Goal: Check status: Check status

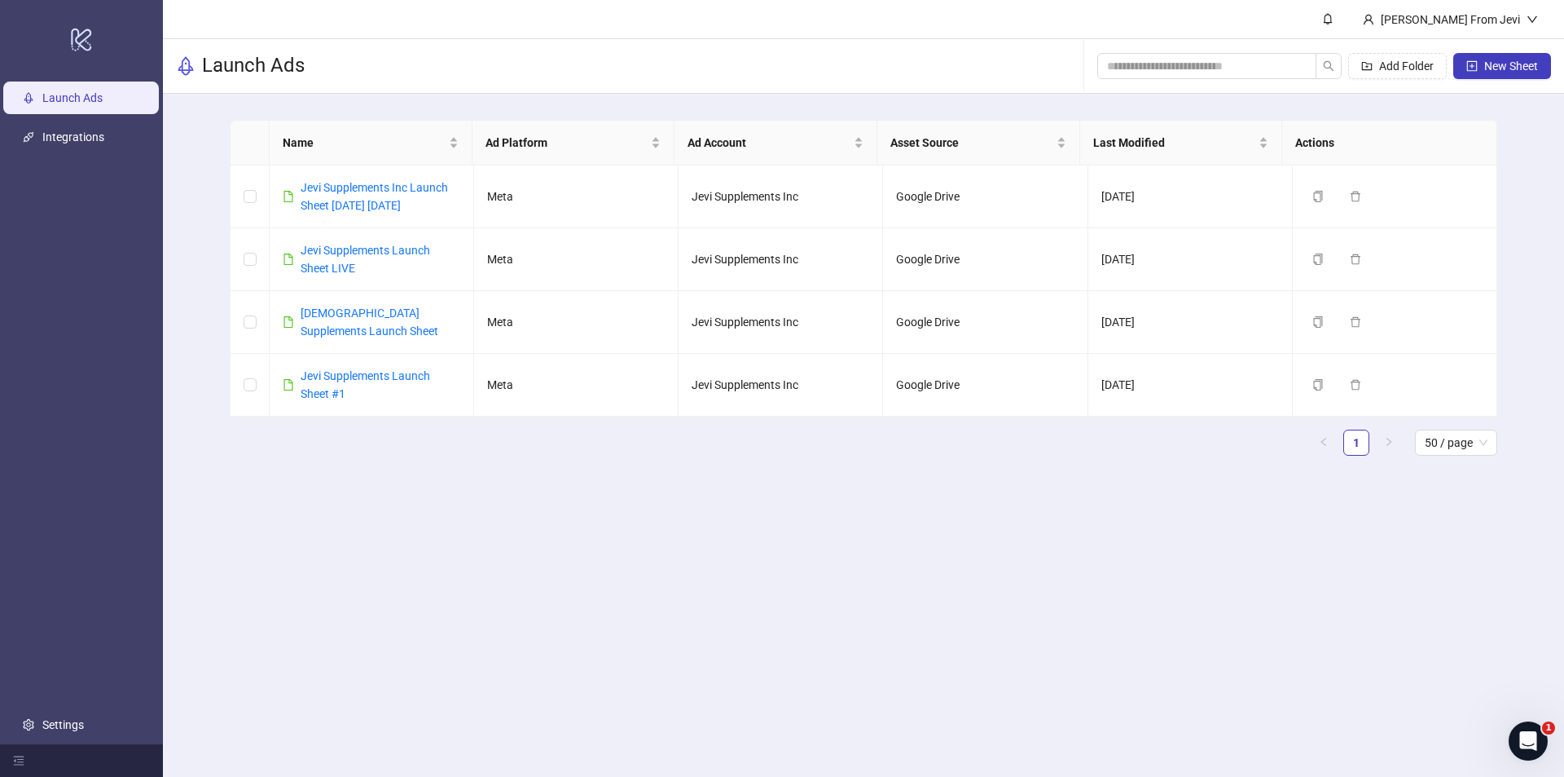
click at [205, 197] on div "Name Ad Platform Ad Account Asset Source Last Modified Actions Jevi Supplements…" at bounding box center [863, 294] width 1401 height 401
click at [319, 196] on div "Jevi Supplements Inc Launch Sheet [DATE] [DATE]" at bounding box center [381, 196] width 160 height 36
click at [322, 191] on link "Jevi Supplements Inc Launch Sheet [DATE] [DATE]" at bounding box center [374, 196] width 147 height 31
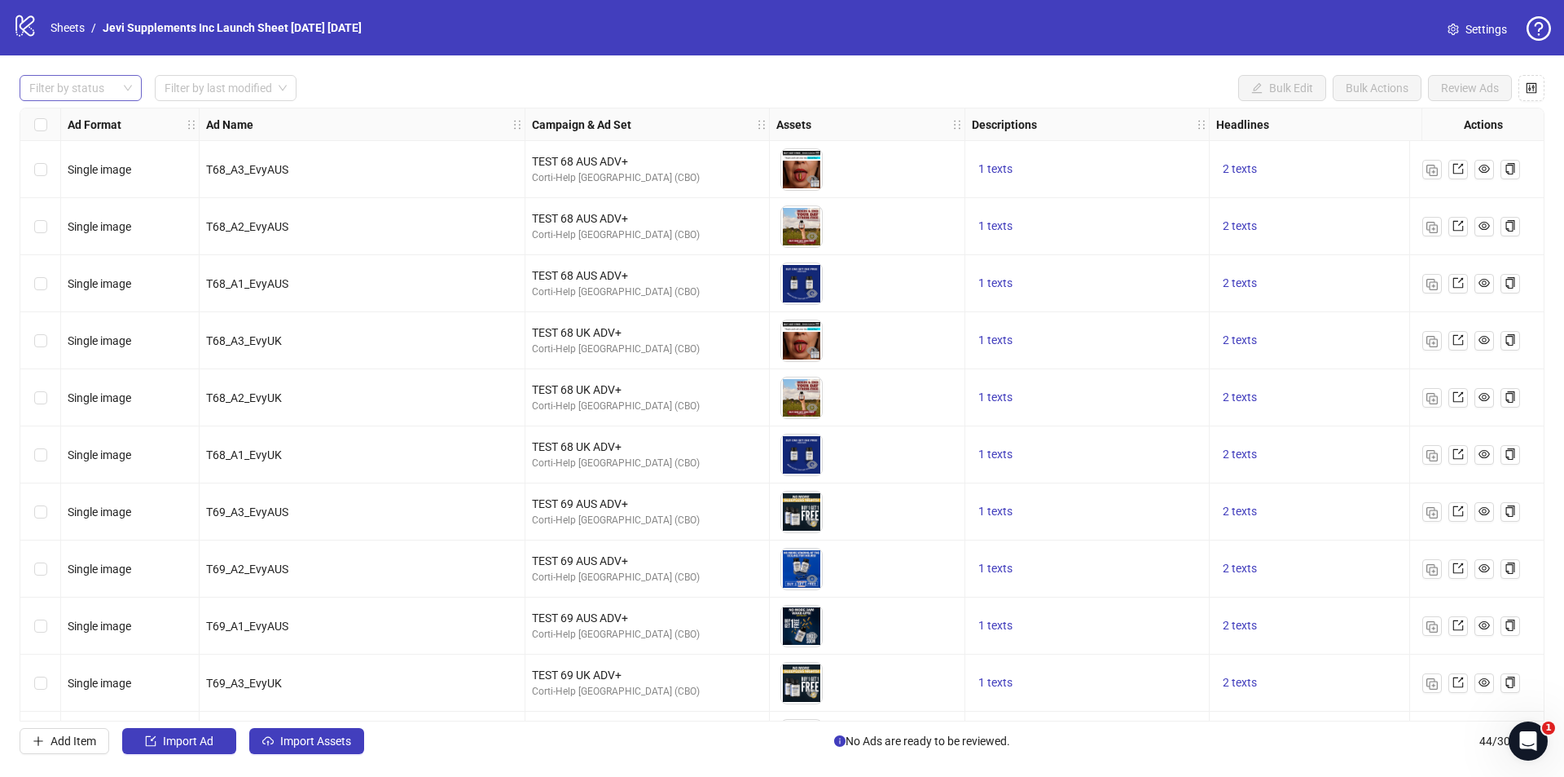
click at [104, 92] on div at bounding box center [72, 88] width 99 height 23
click at [82, 175] on div "Error" at bounding box center [81, 174] width 96 height 18
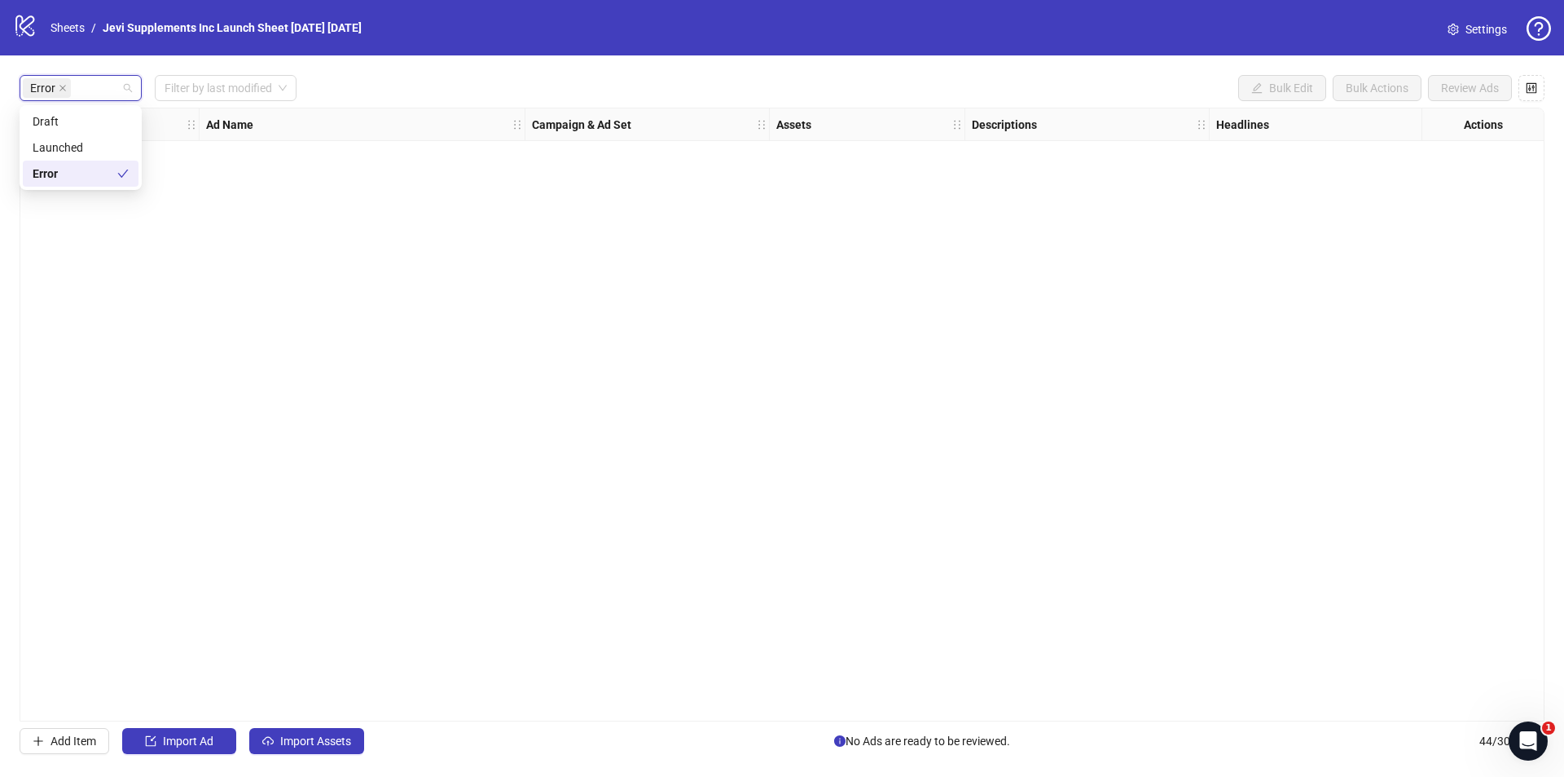
click at [491, 82] on div "Error Filter by last modified Bulk Edit Bulk Actions Review Ads" at bounding box center [782, 88] width 1525 height 26
click at [93, 93] on div "Error" at bounding box center [72, 88] width 99 height 23
click at [109, 169] on div "Error" at bounding box center [75, 174] width 85 height 18
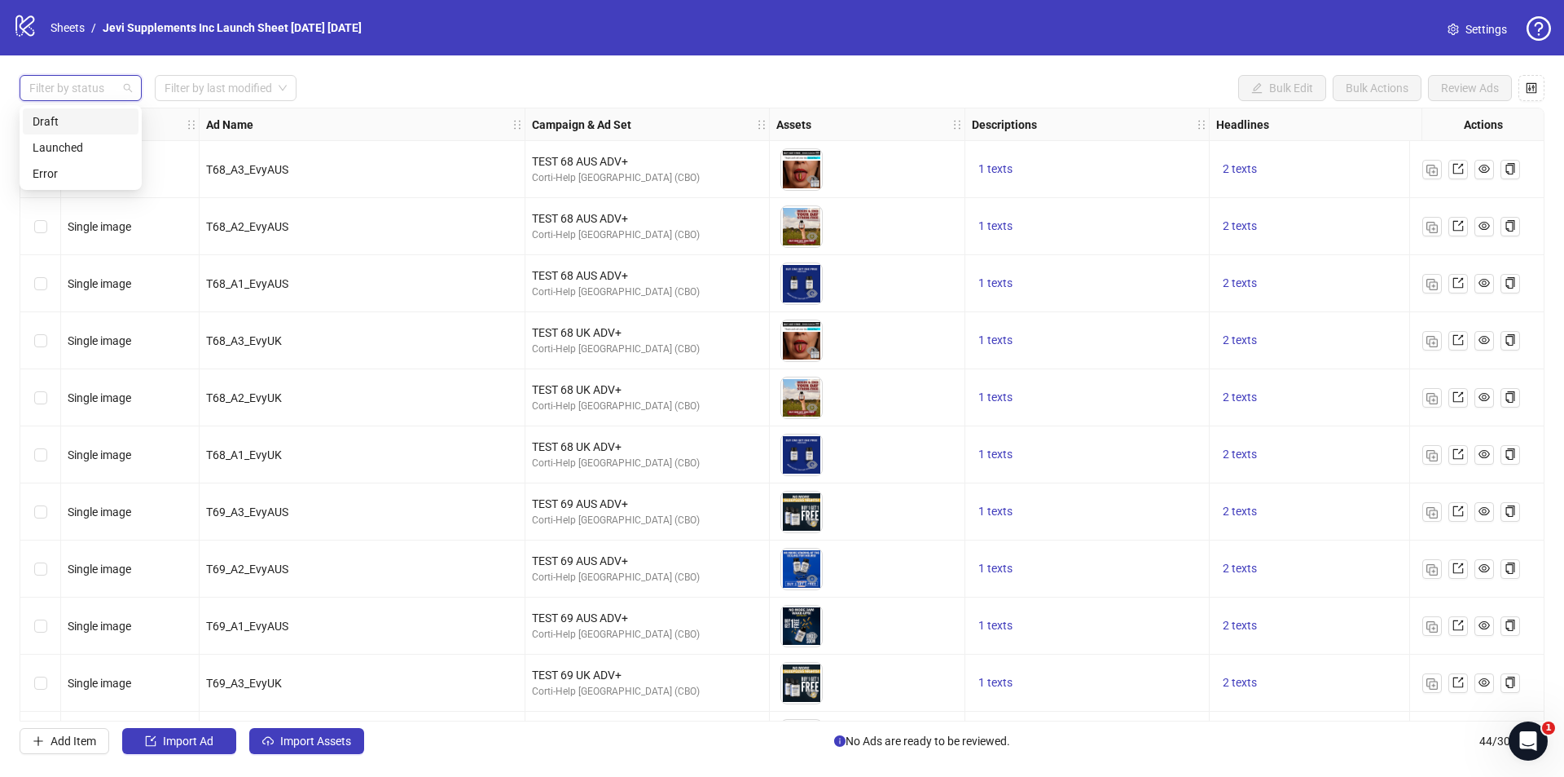
click at [446, 78] on div "Filter by status Filter by last modified Bulk Edit Bulk Actions Review Ads" at bounding box center [782, 88] width 1525 height 26
click at [0, 748] on div "Filter by status Filter by last modified Bulk Edit Bulk Actions Review Ads Ad F…" at bounding box center [782, 414] width 1564 height 718
